Goal: Check status: Check status

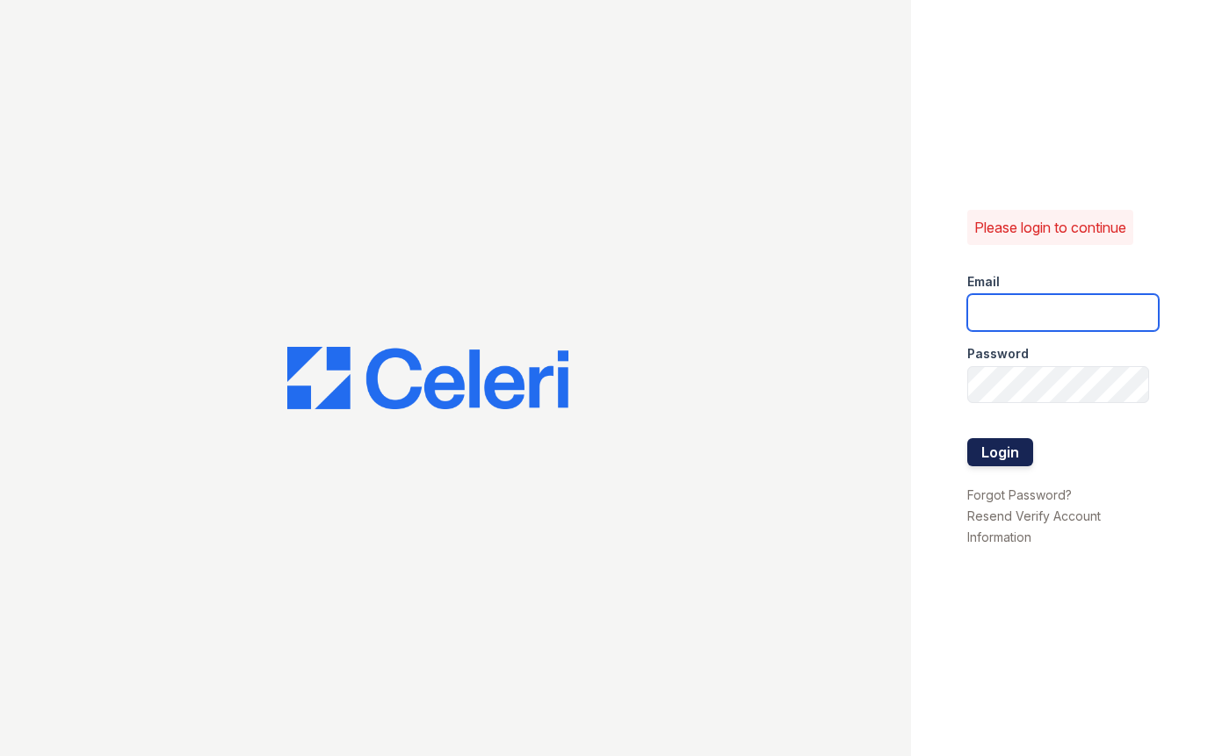
type input "caitlin@hifipm.com"
click at [993, 439] on button "Login" at bounding box center [1000, 452] width 66 height 28
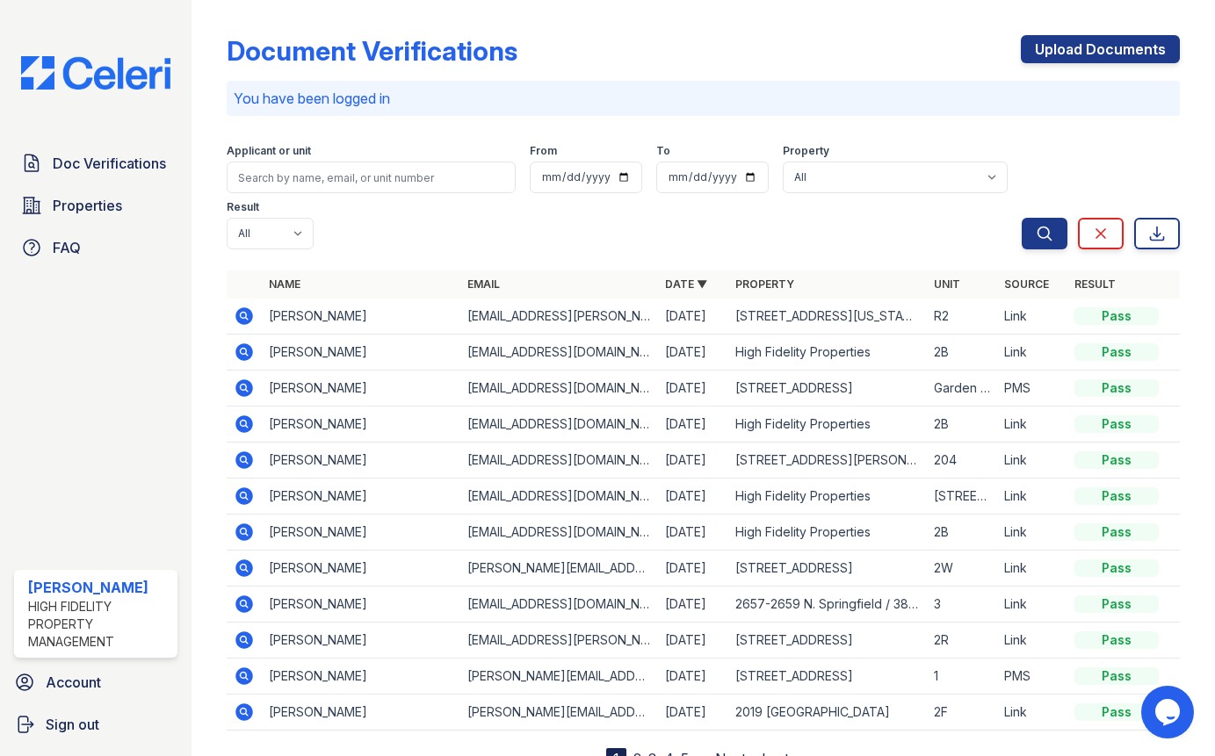
click at [252, 450] on icon at bounding box center [244, 460] width 21 height 21
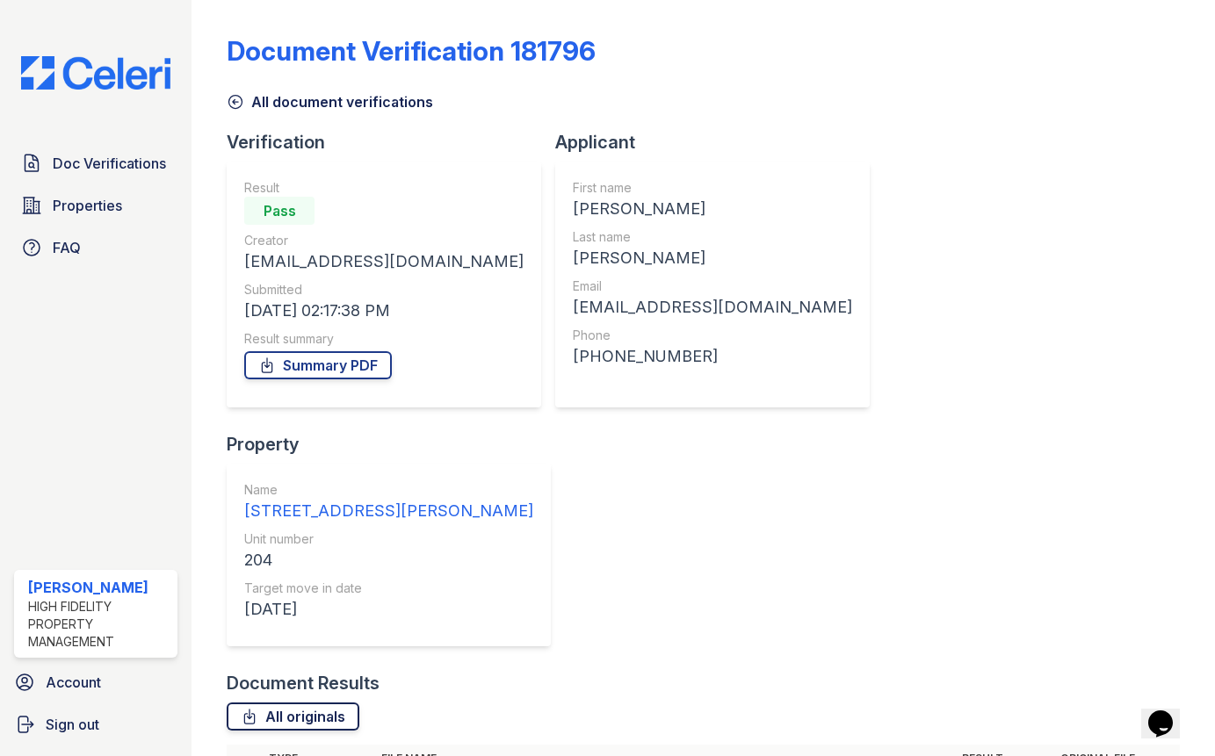
click at [313, 703] on link "All originals" at bounding box center [293, 717] width 133 height 28
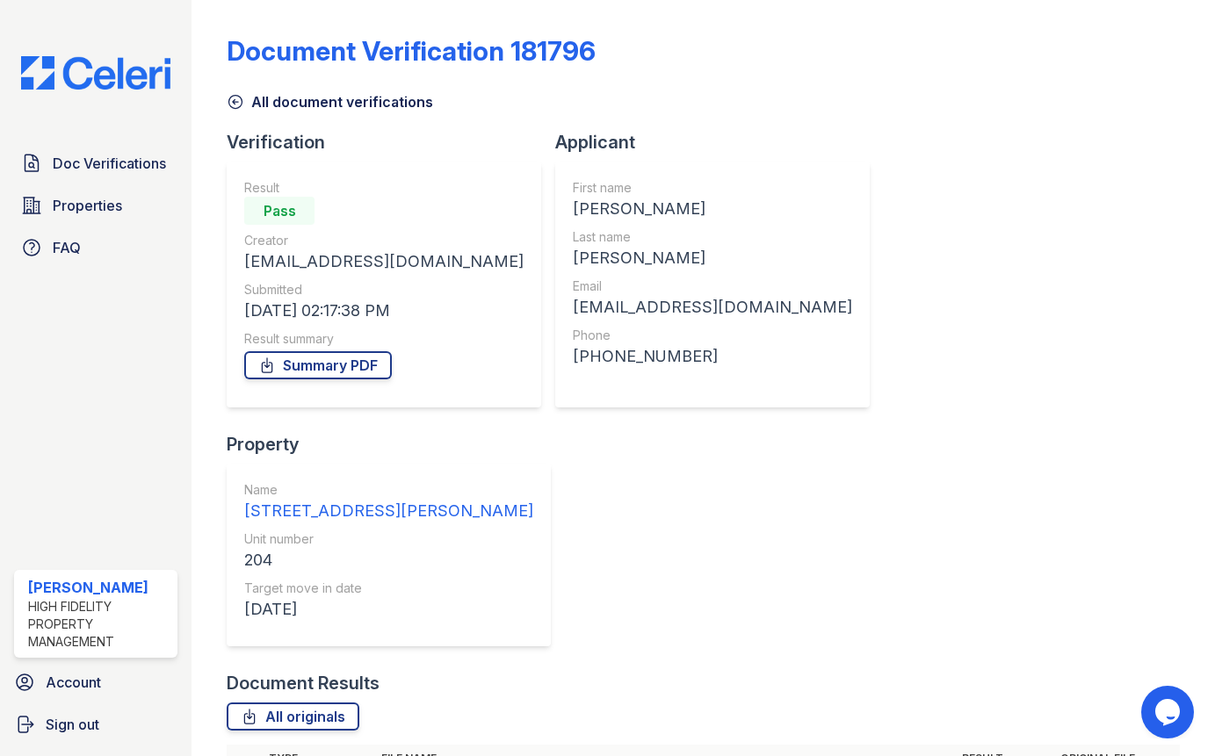
scroll to position [70, 0]
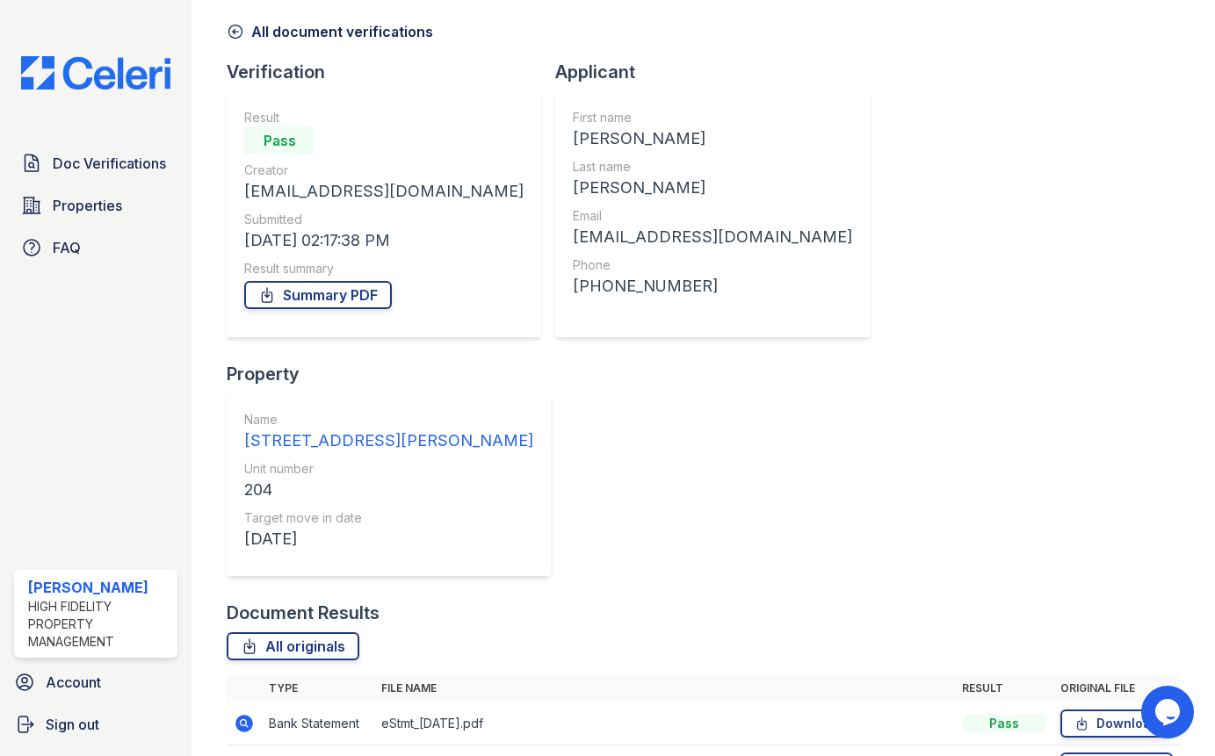
click at [240, 713] on icon at bounding box center [244, 723] width 21 height 21
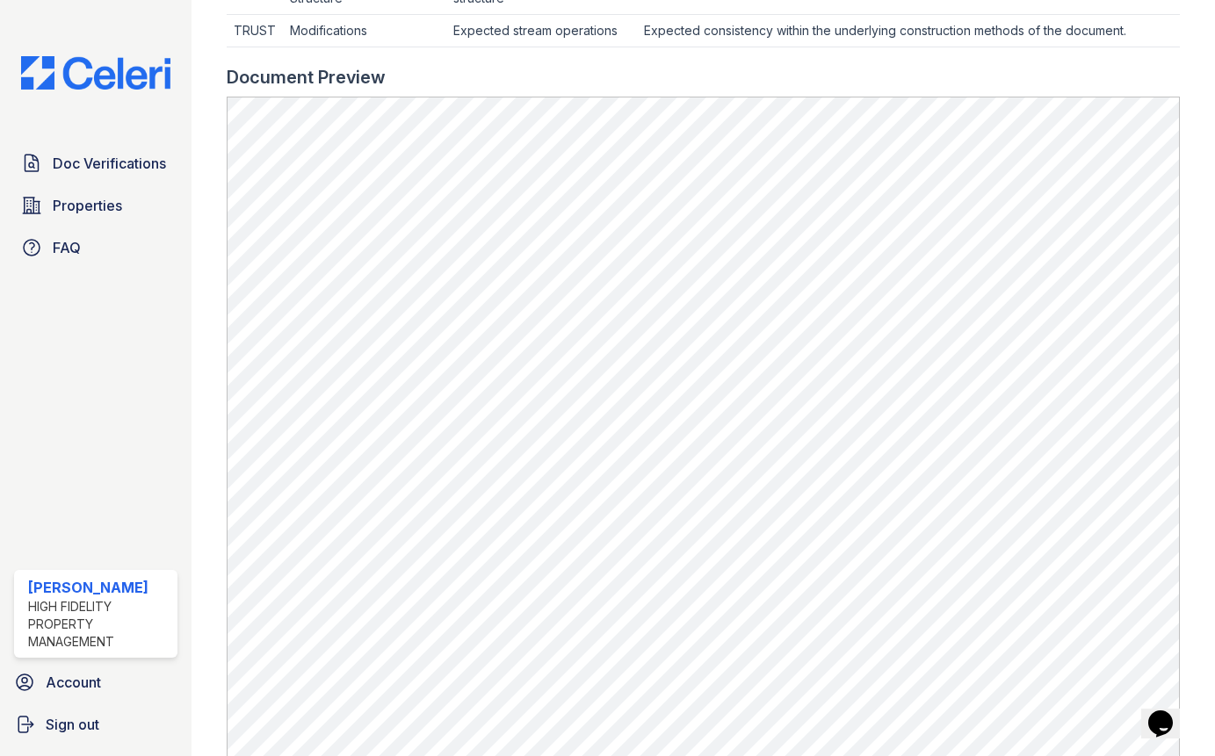
scroll to position [776, 0]
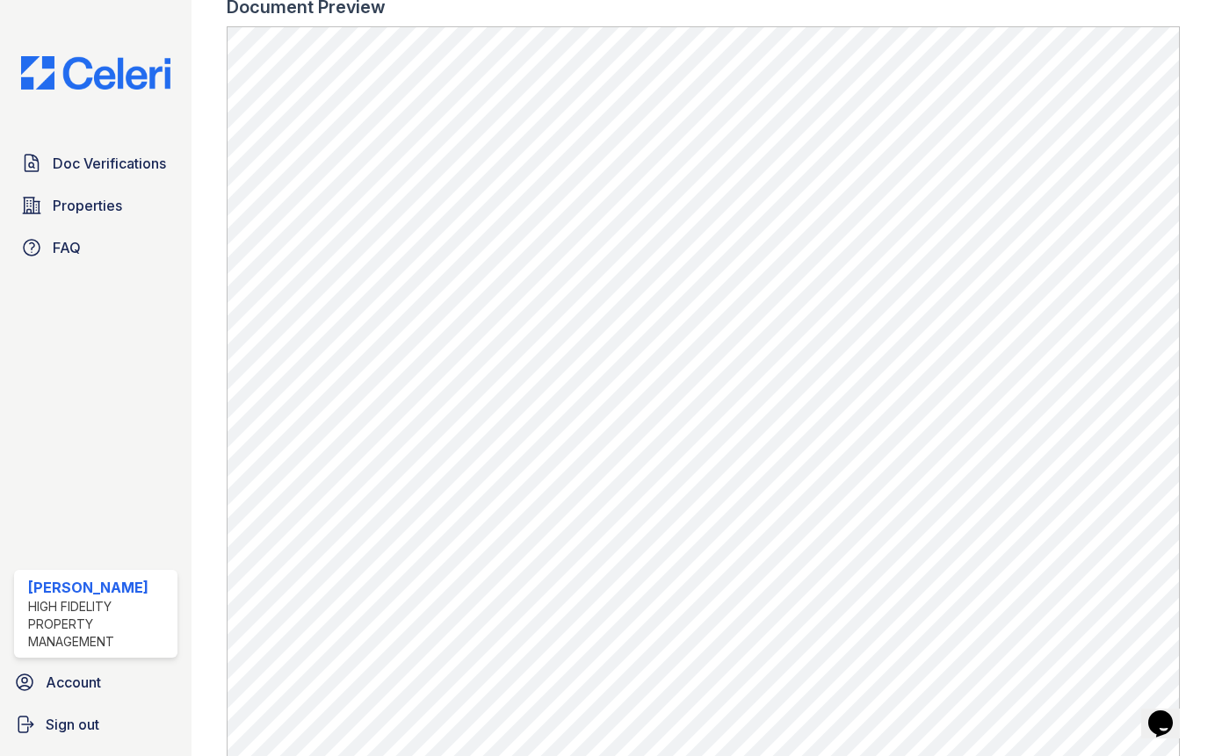
scroll to position [950, 0]
